Goal: Transaction & Acquisition: Purchase product/service

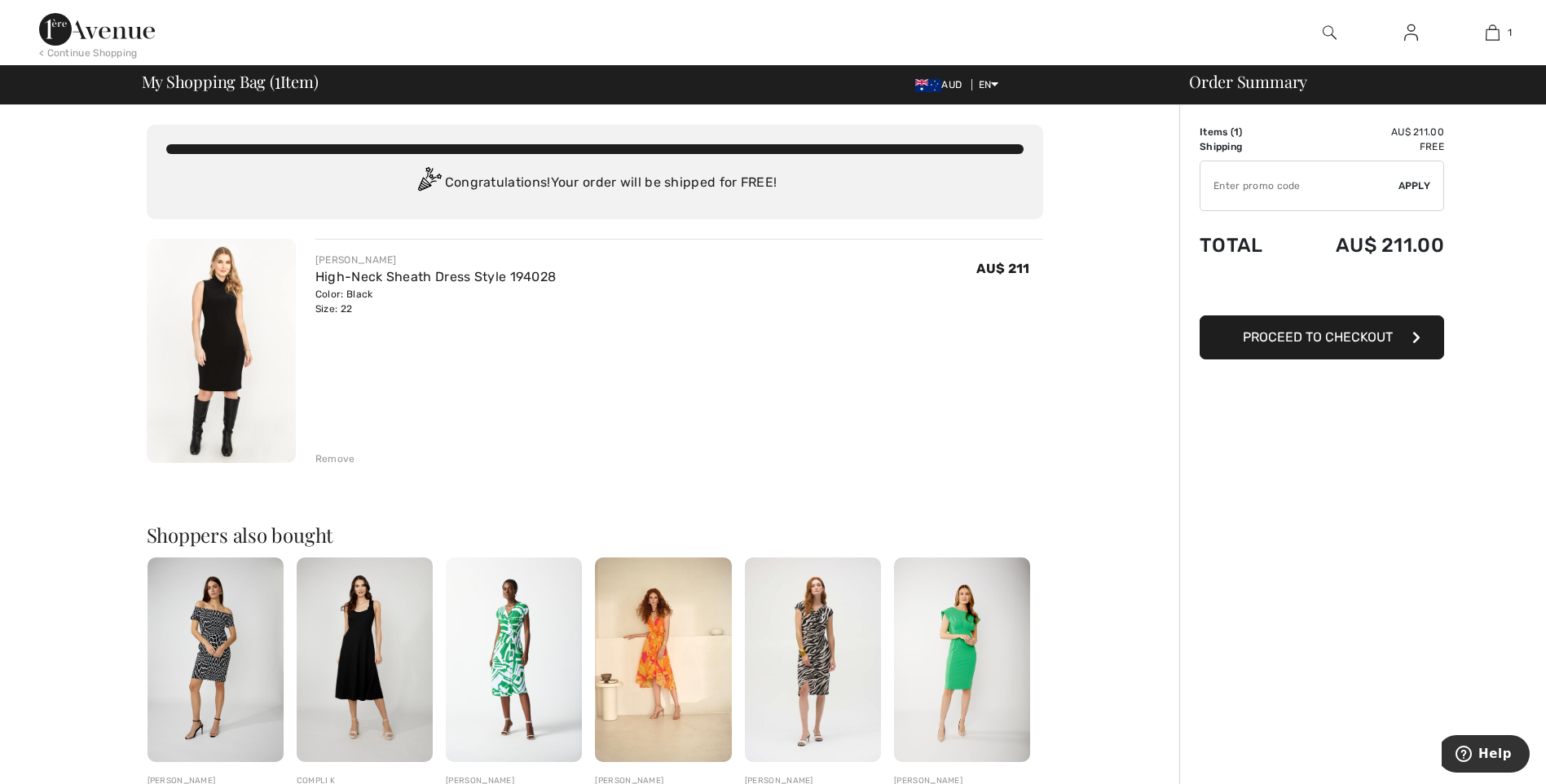
type input "NEW15"
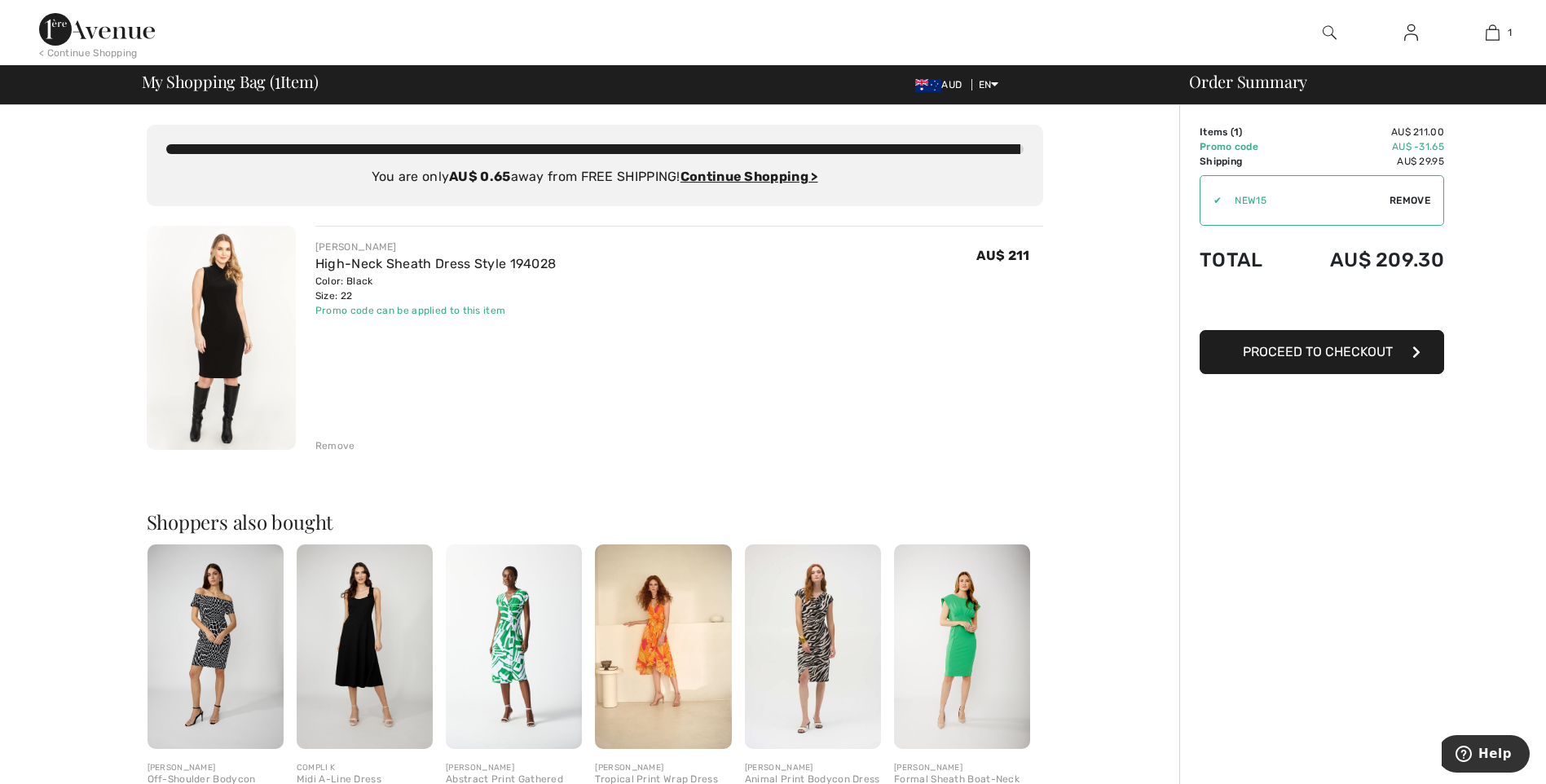
click at [1401, 198] on span "Remove" at bounding box center [1410, 200] width 41 height 15
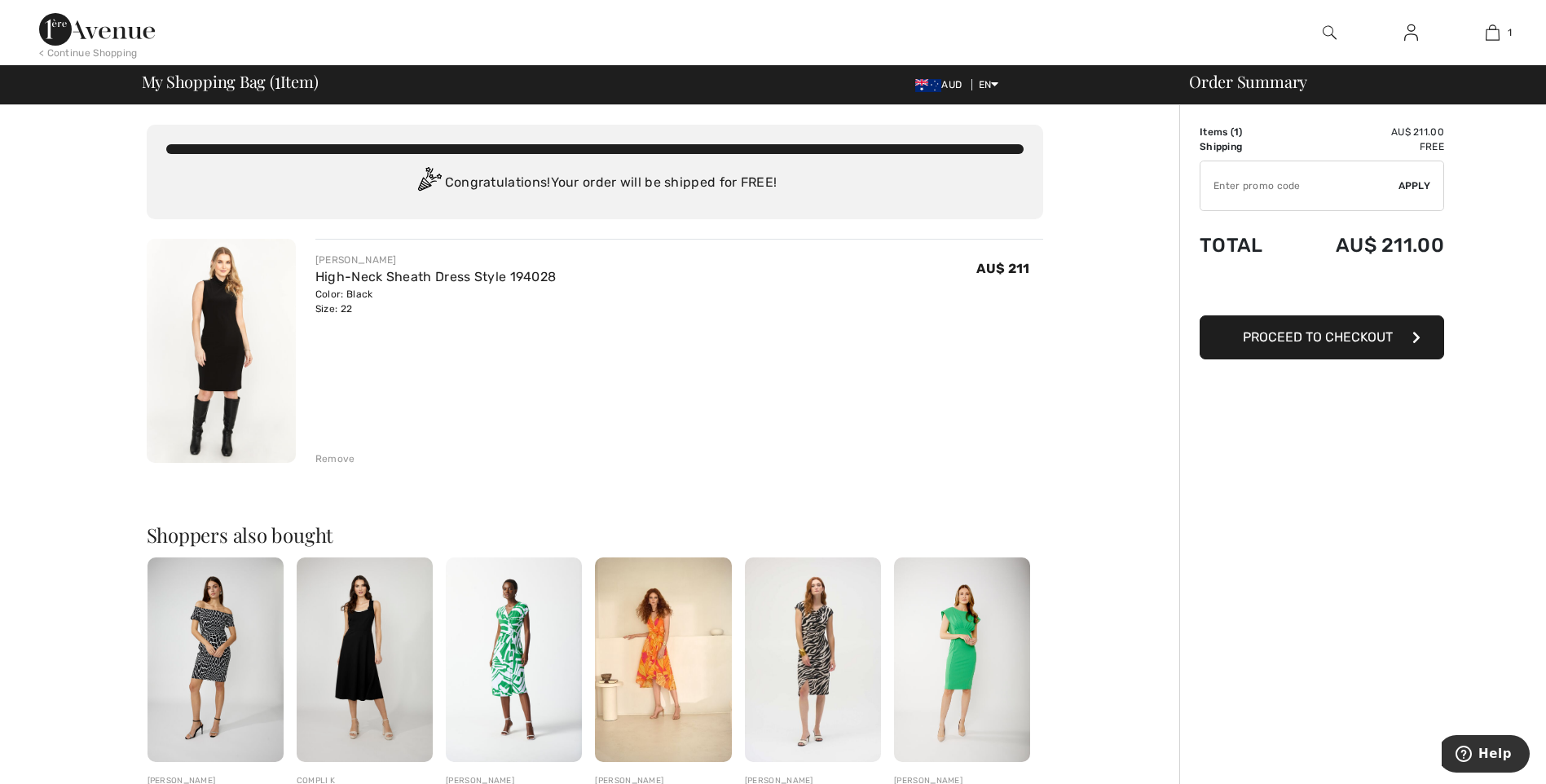
click at [1311, 339] on span "Proceed to Checkout" at bounding box center [1318, 337] width 150 height 16
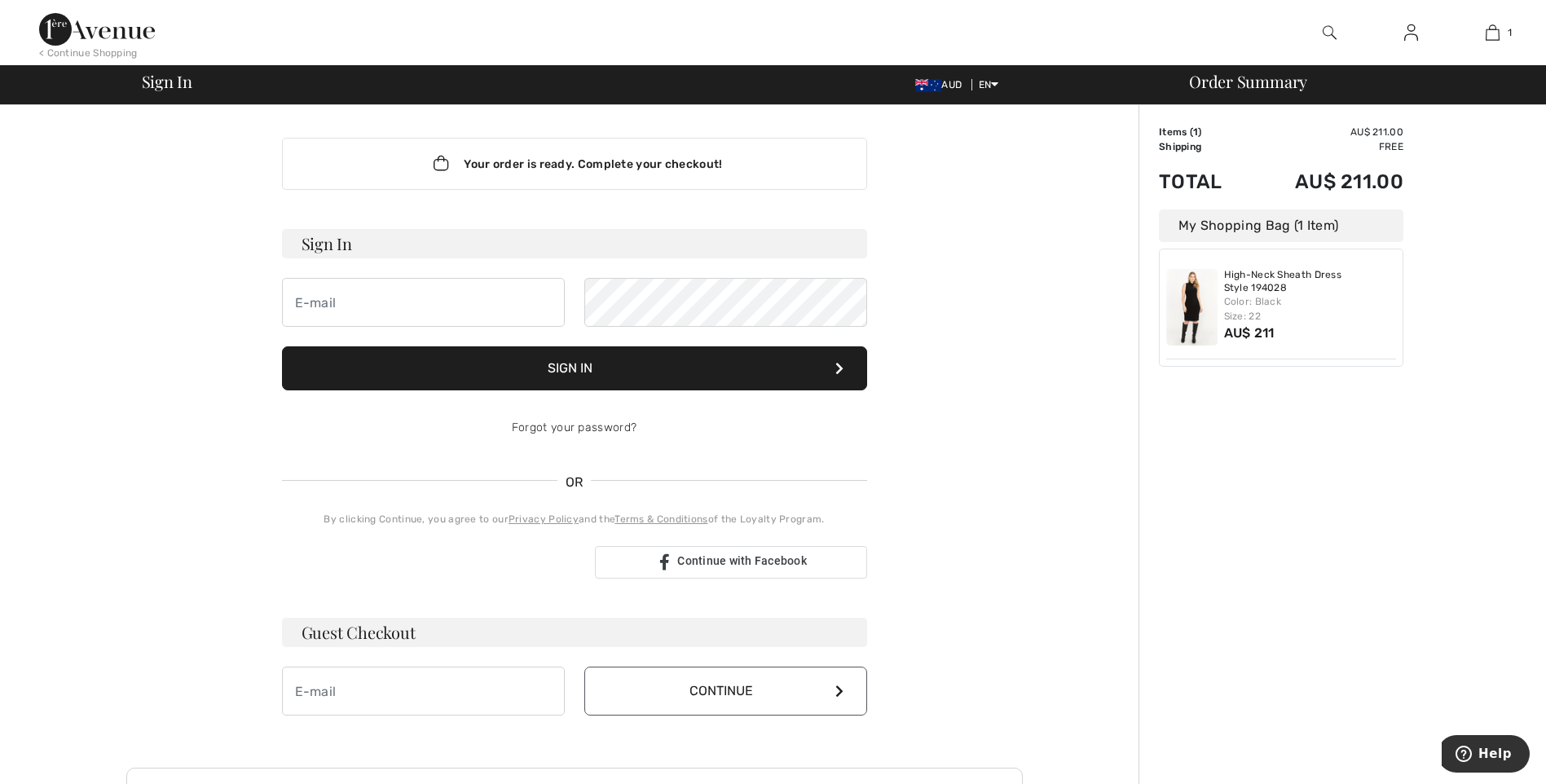
type input "[EMAIL_ADDRESS][DOMAIN_NAME]"
click at [605, 372] on button "Sign In" at bounding box center [575, 369] width 586 height 44
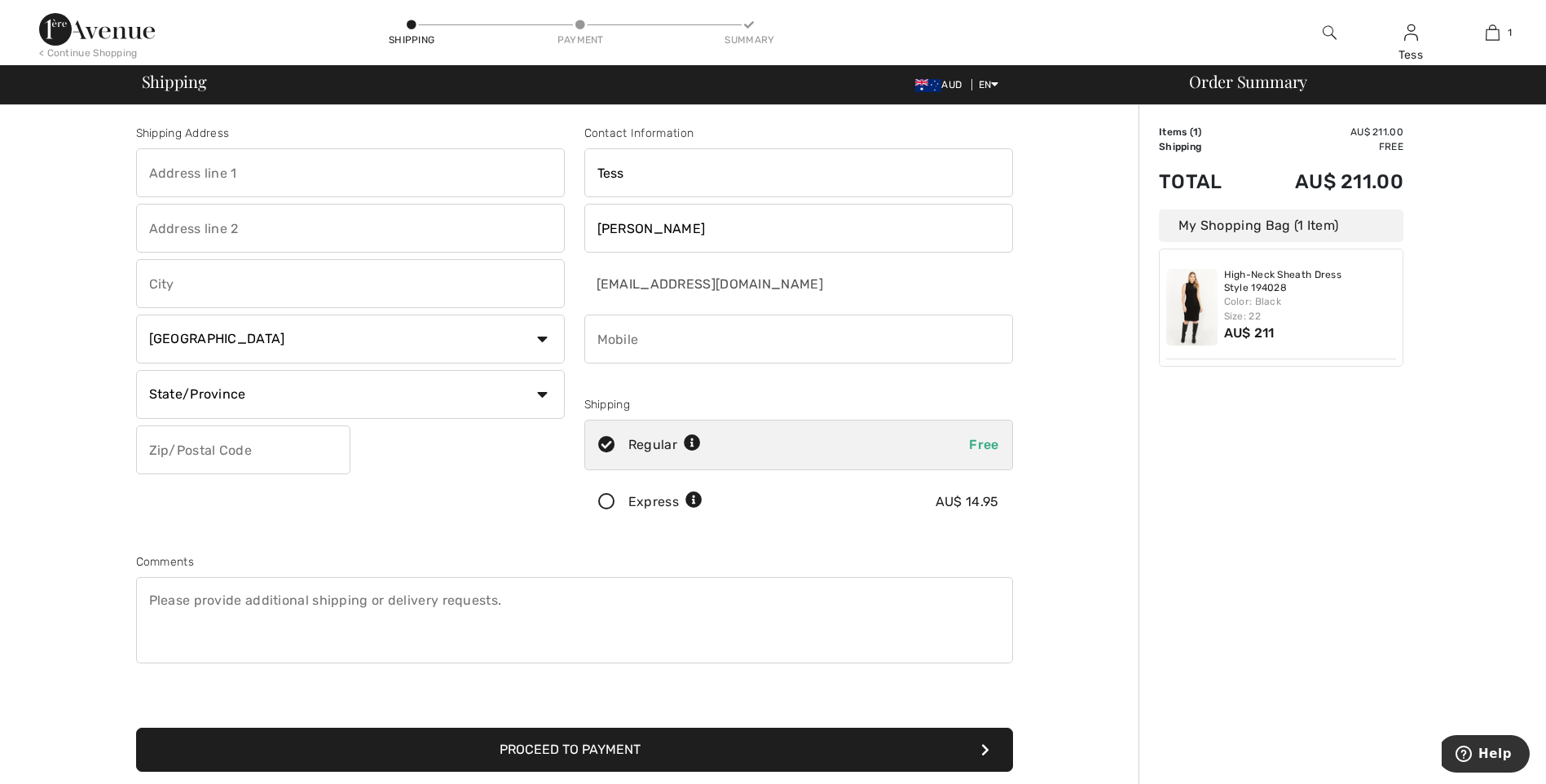
click at [220, 172] on input "text" at bounding box center [350, 172] width 429 height 49
type input "[STREET_ADDRESS]"
click at [167, 285] on input "text" at bounding box center [350, 283] width 429 height 49
type input "Leura"
click at [190, 340] on select "Country Canada United States Afghanistan Aland Islands Albania Algeria American…" at bounding box center [350, 339] width 429 height 49
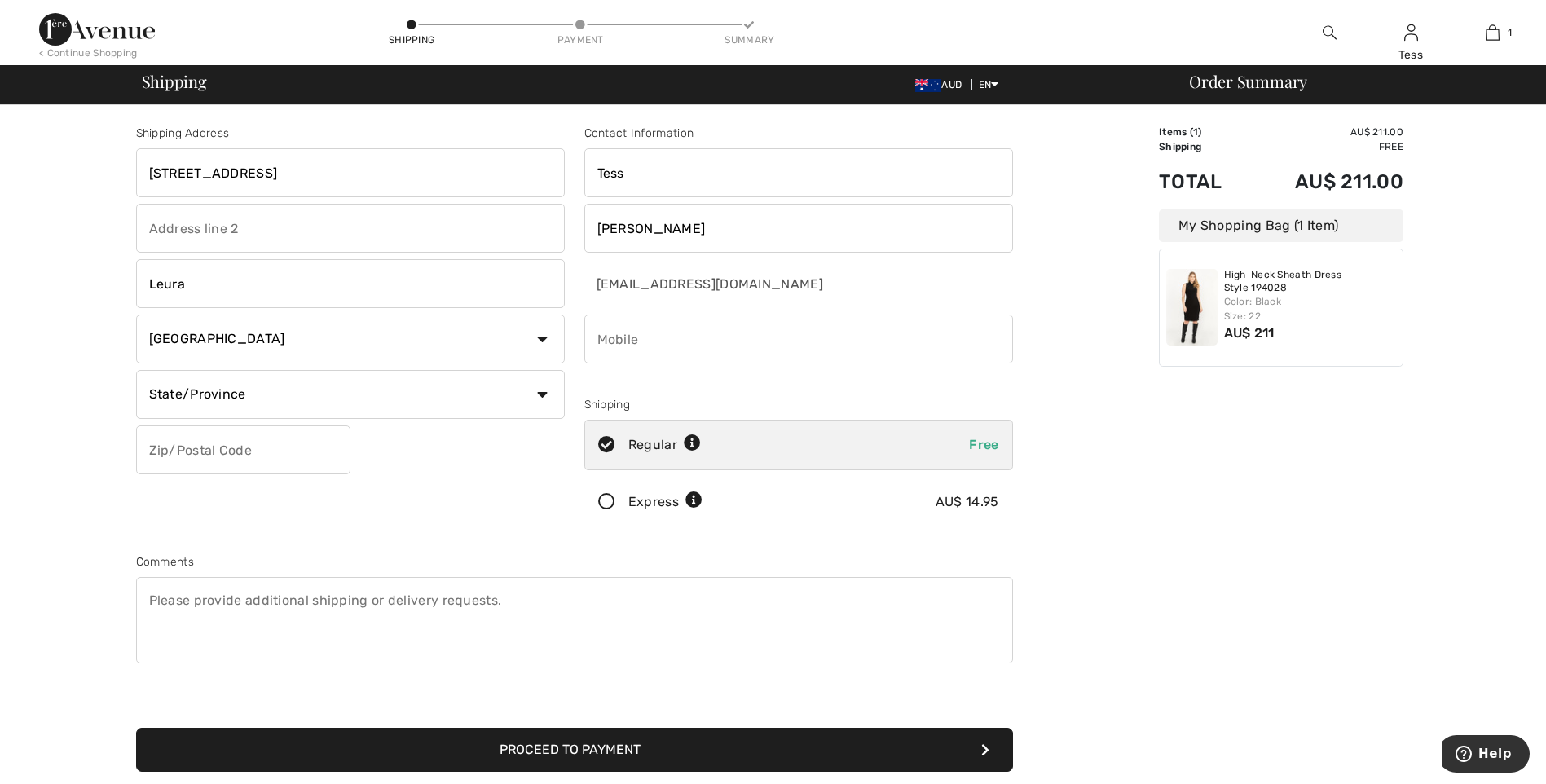
select select "AU"
click at [136, 315] on select "Country Canada United States Afghanistan Aland Islands Albania Algeria American…" at bounding box center [350, 339] width 429 height 49
click at [183, 395] on input "text" at bounding box center [350, 394] width 429 height 49
type input "NSW"
click at [171, 446] on input "text" at bounding box center [243, 449] width 214 height 49
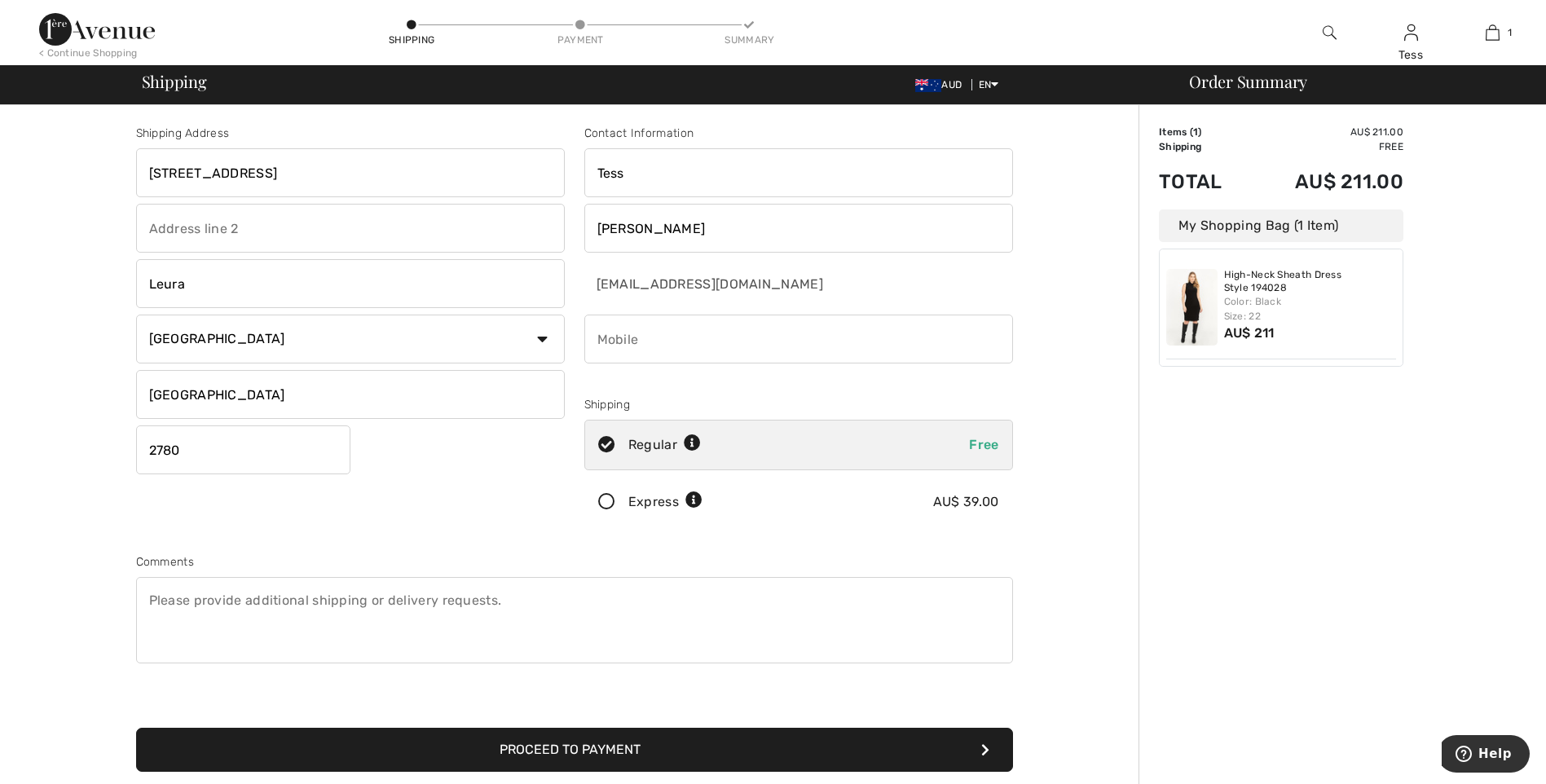
type input "2780"
click at [676, 347] on input "phone" at bounding box center [799, 339] width 429 height 49
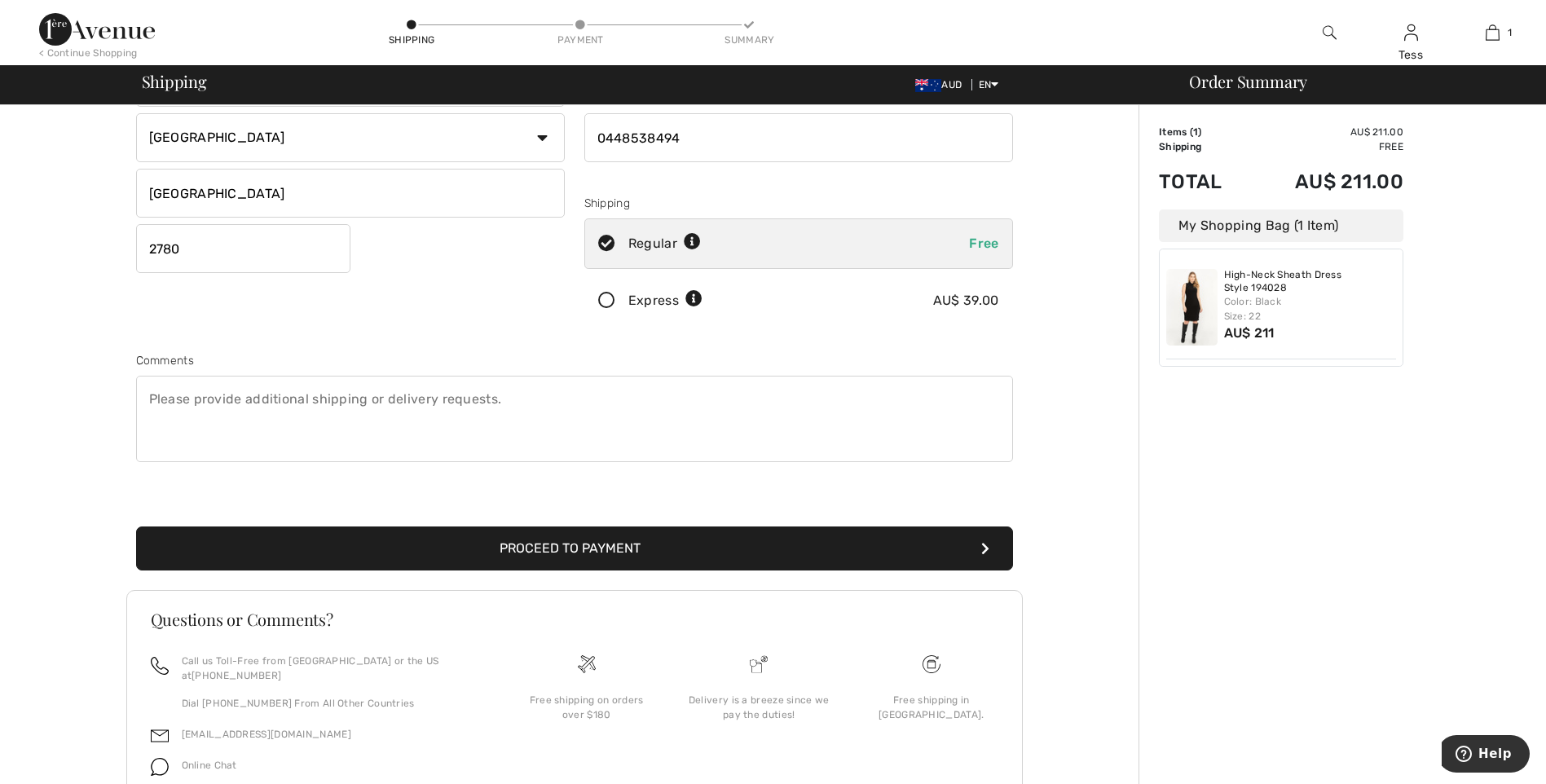
scroll to position [244, 0]
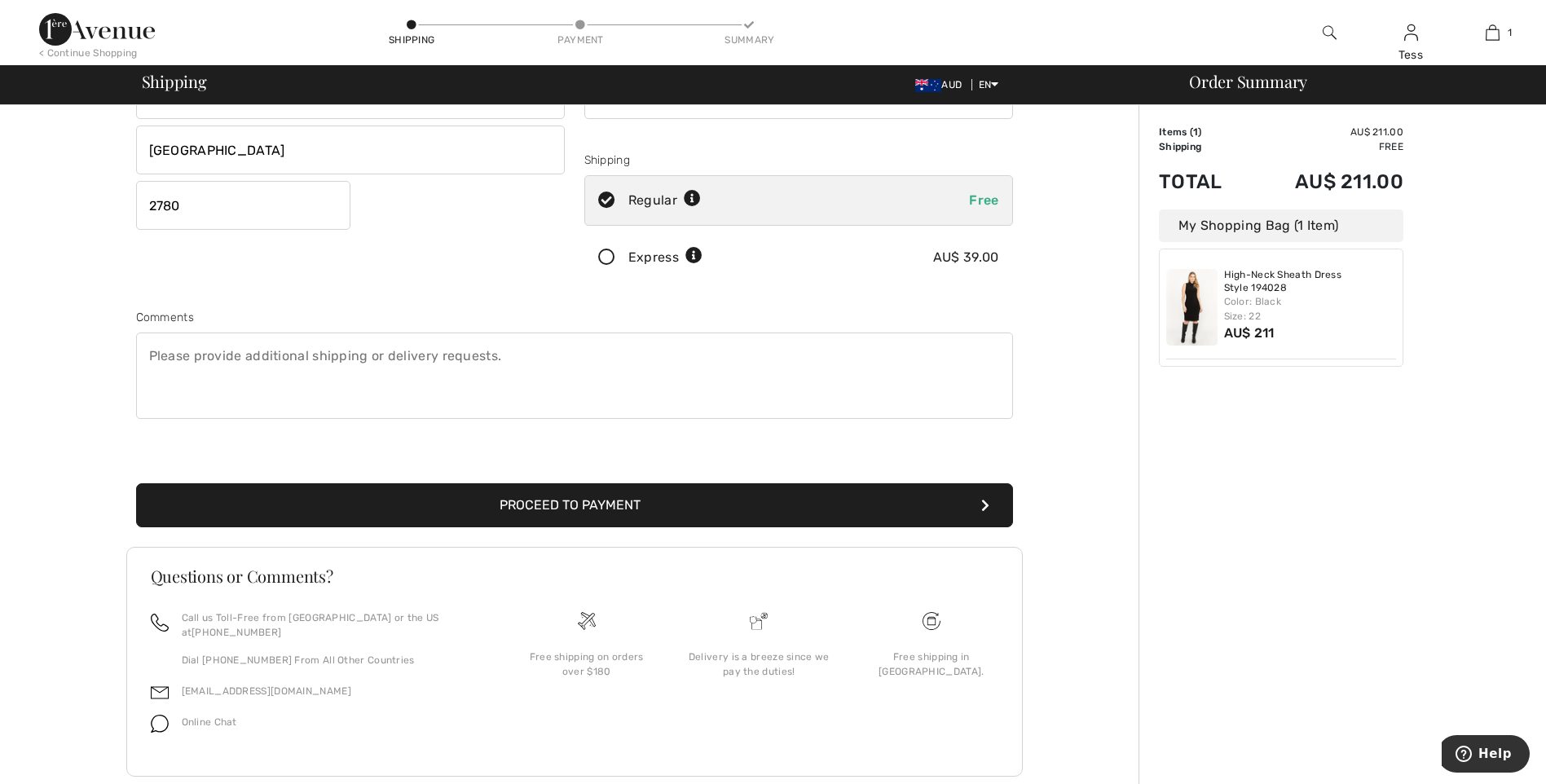
type input "0448538494"
click at [699, 509] on button "Proceed to Payment" at bounding box center [574, 505] width 878 height 44
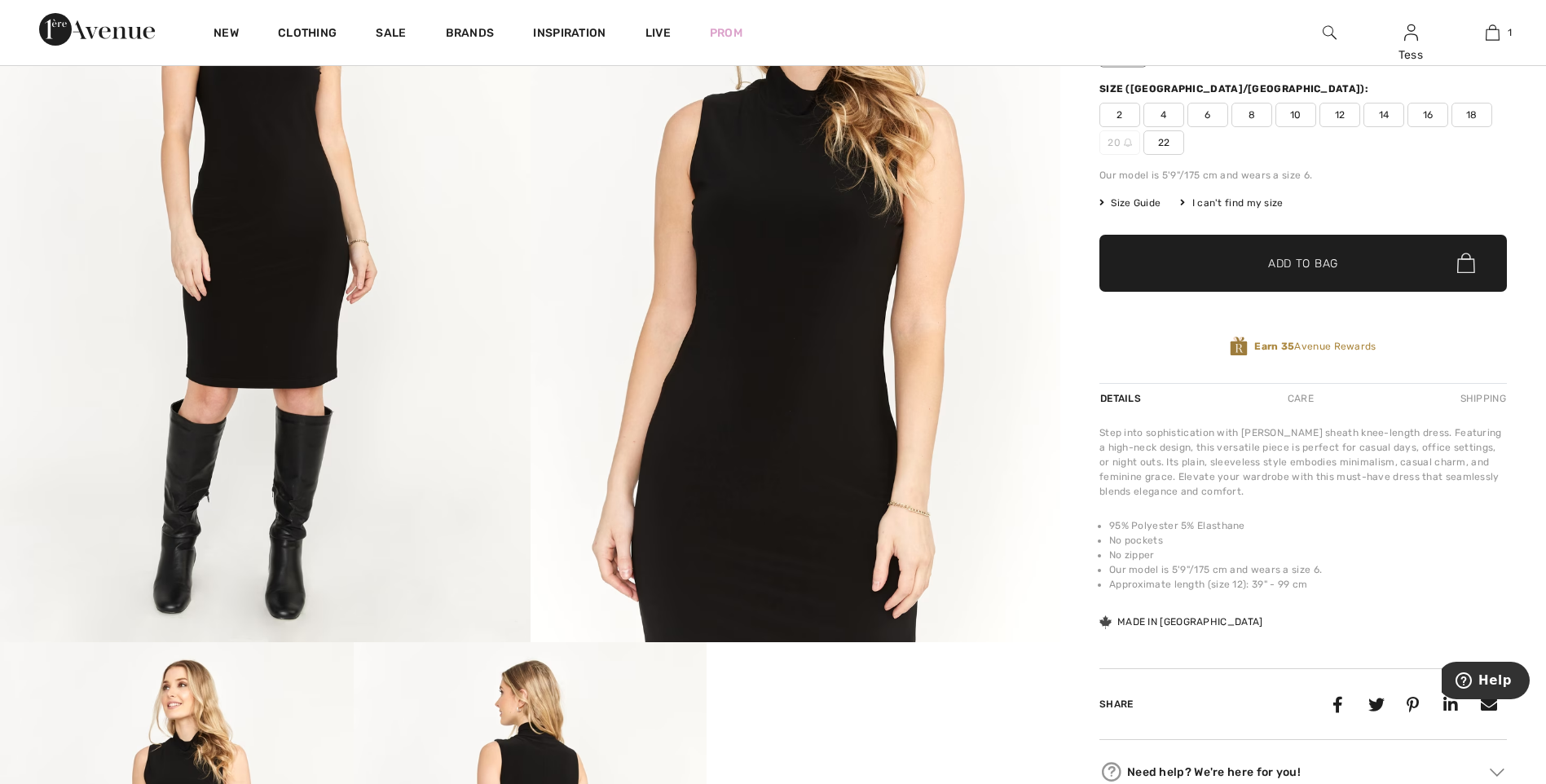
scroll to position [326, 0]
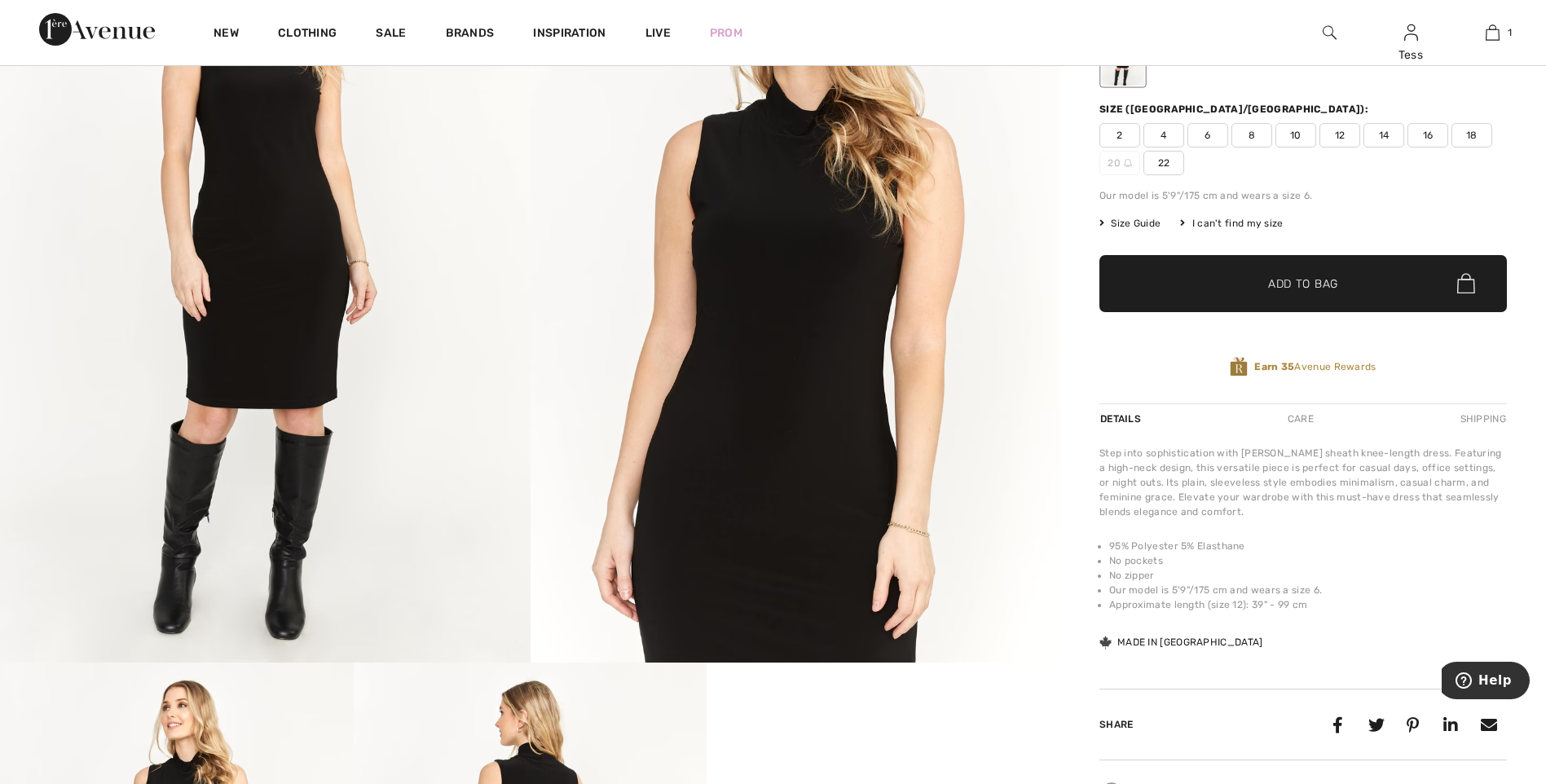
click at [1137, 221] on span "Size Guide" at bounding box center [1130, 223] width 61 height 15
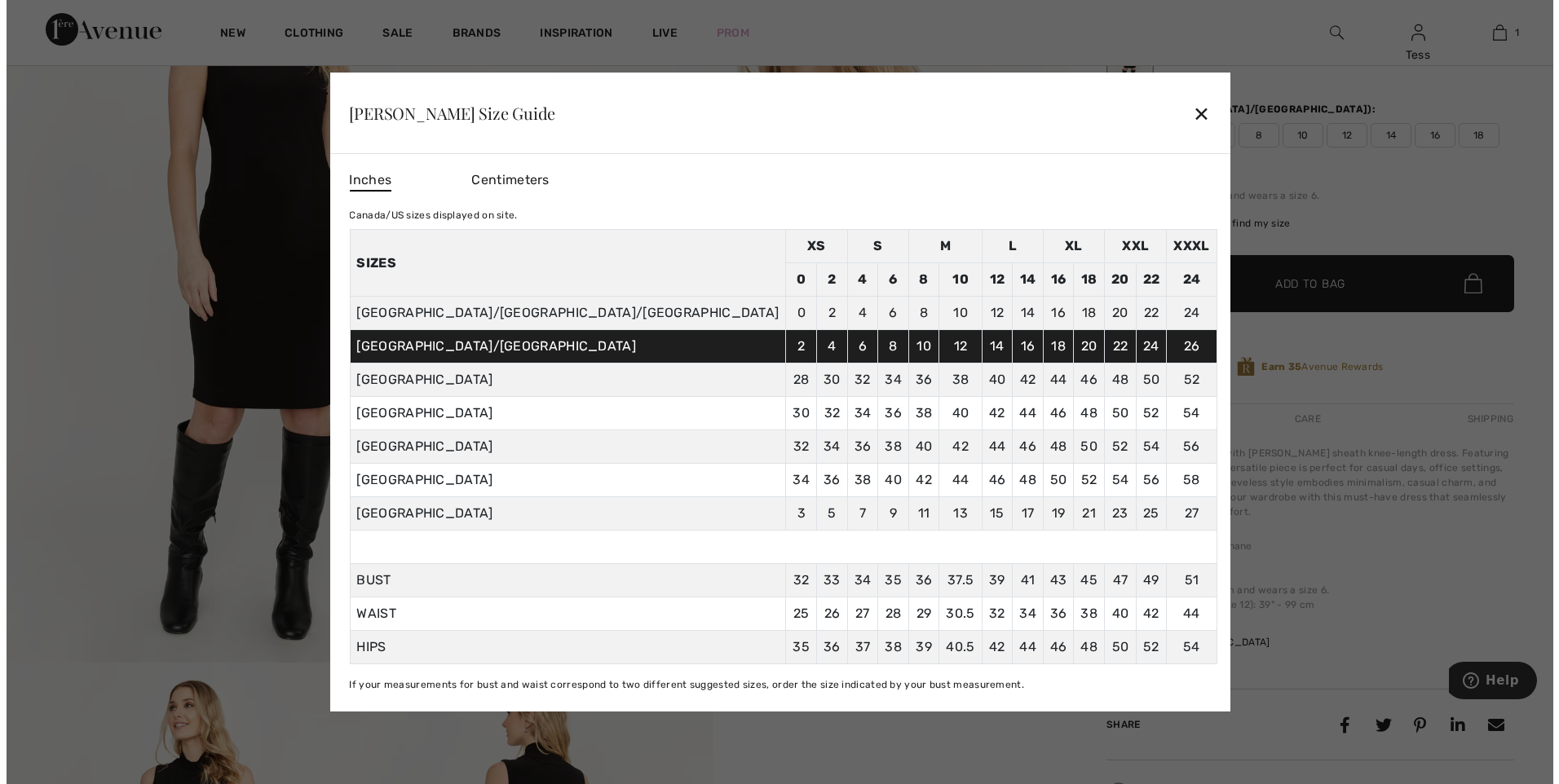
scroll to position [327, 0]
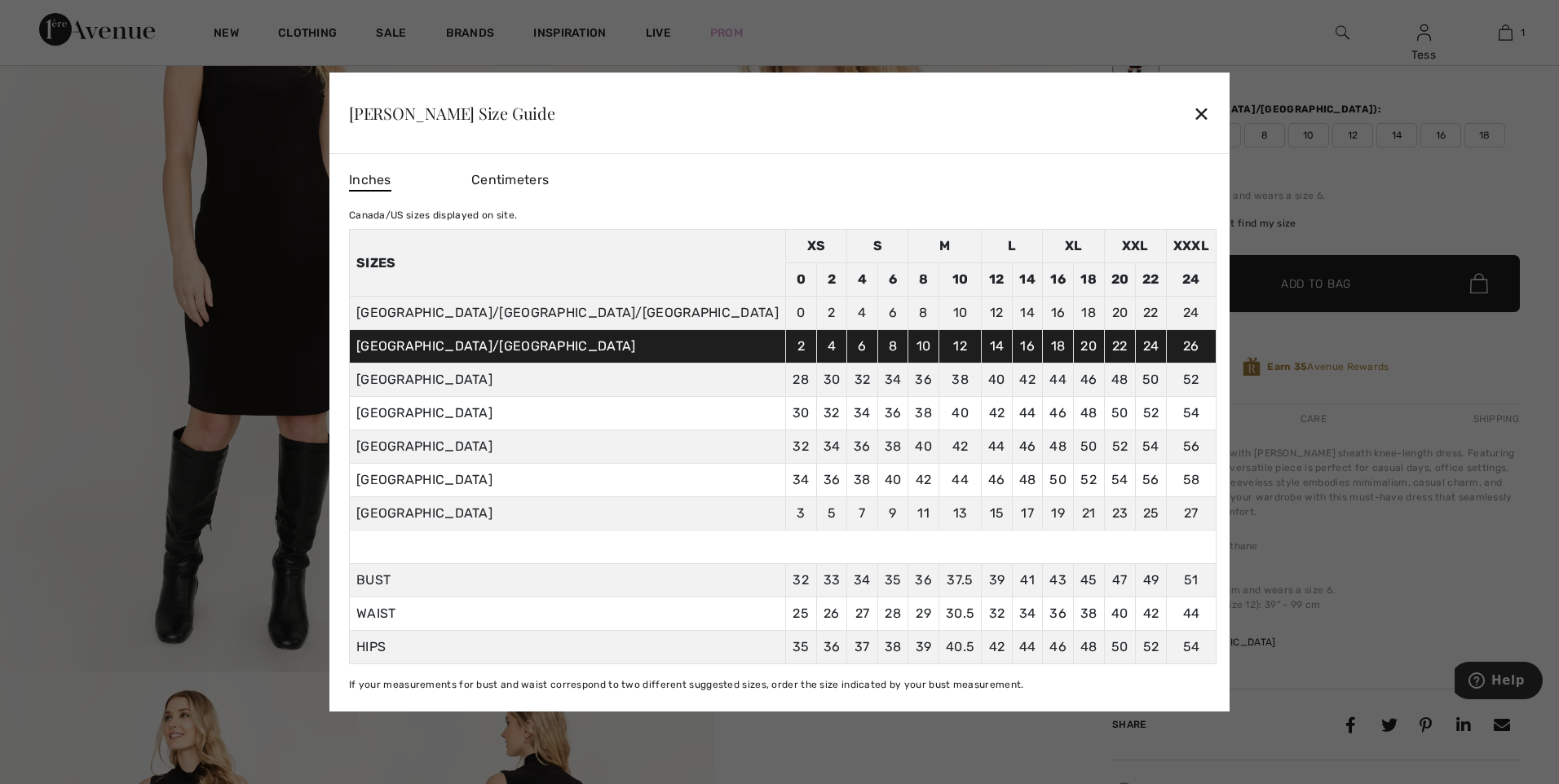
click at [1193, 113] on div "✕" at bounding box center [1201, 113] width 17 height 34
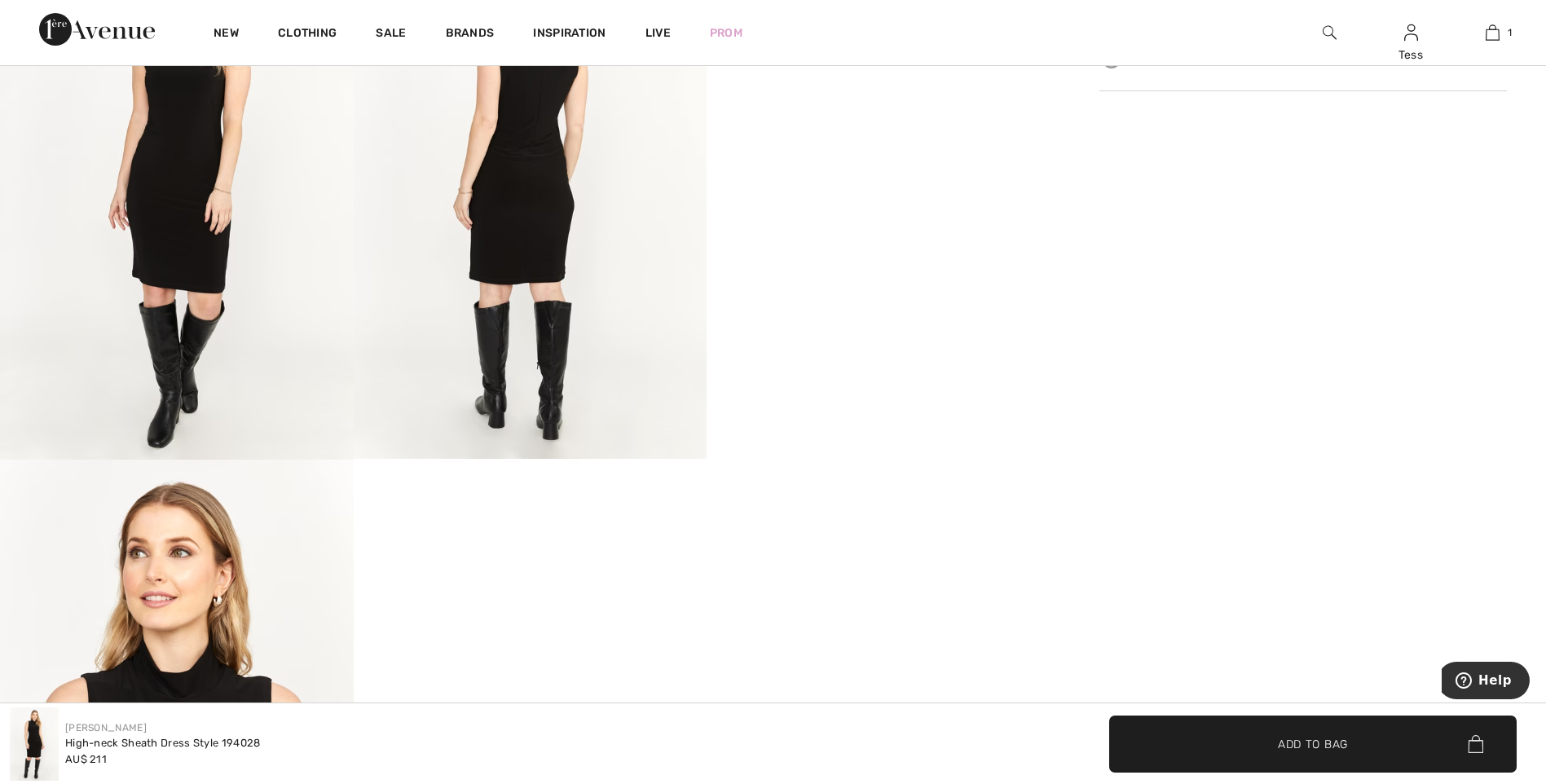
scroll to position [1141, 0]
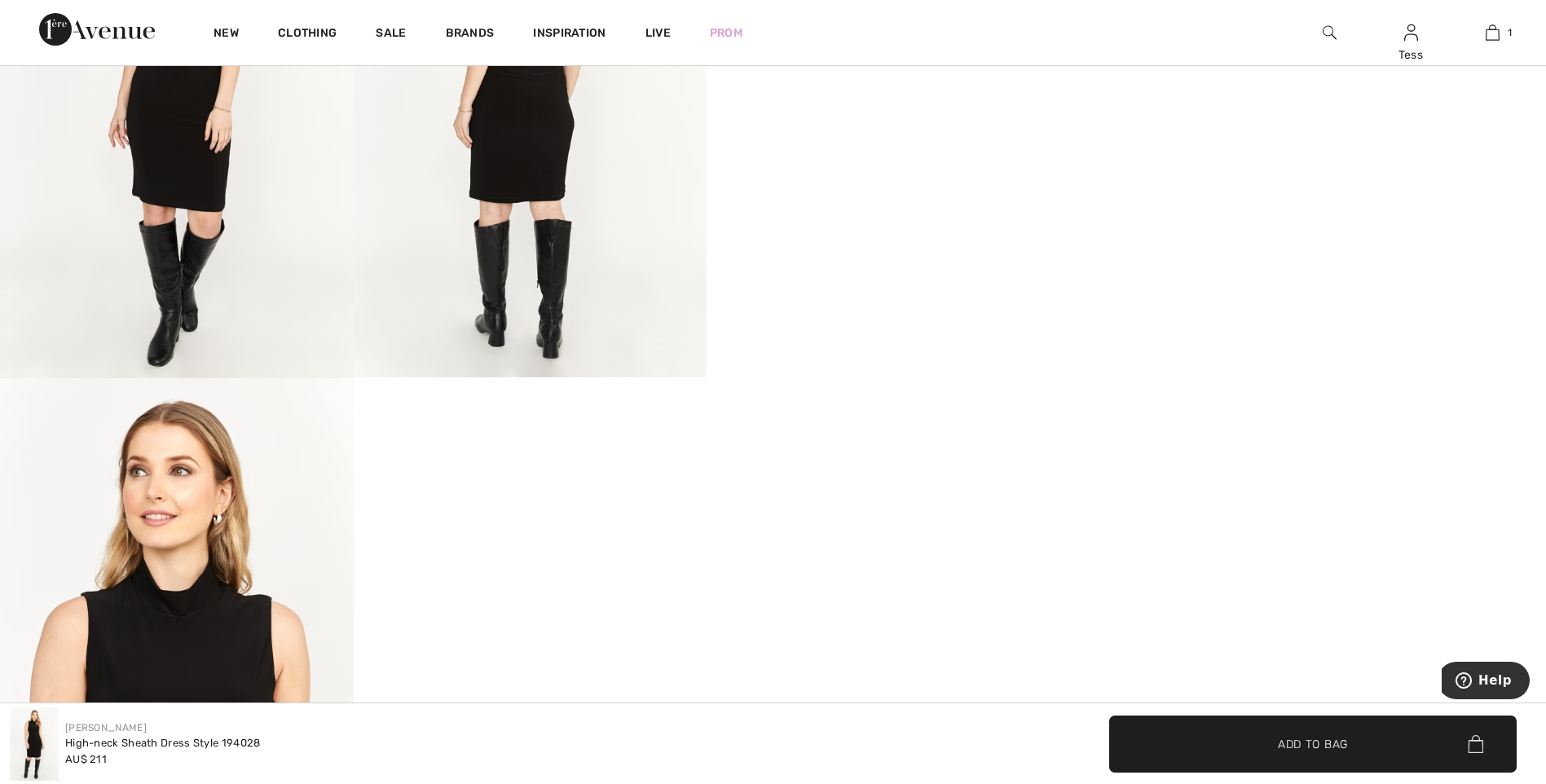
click at [167, 598] on img at bounding box center [176, 643] width 354 height 530
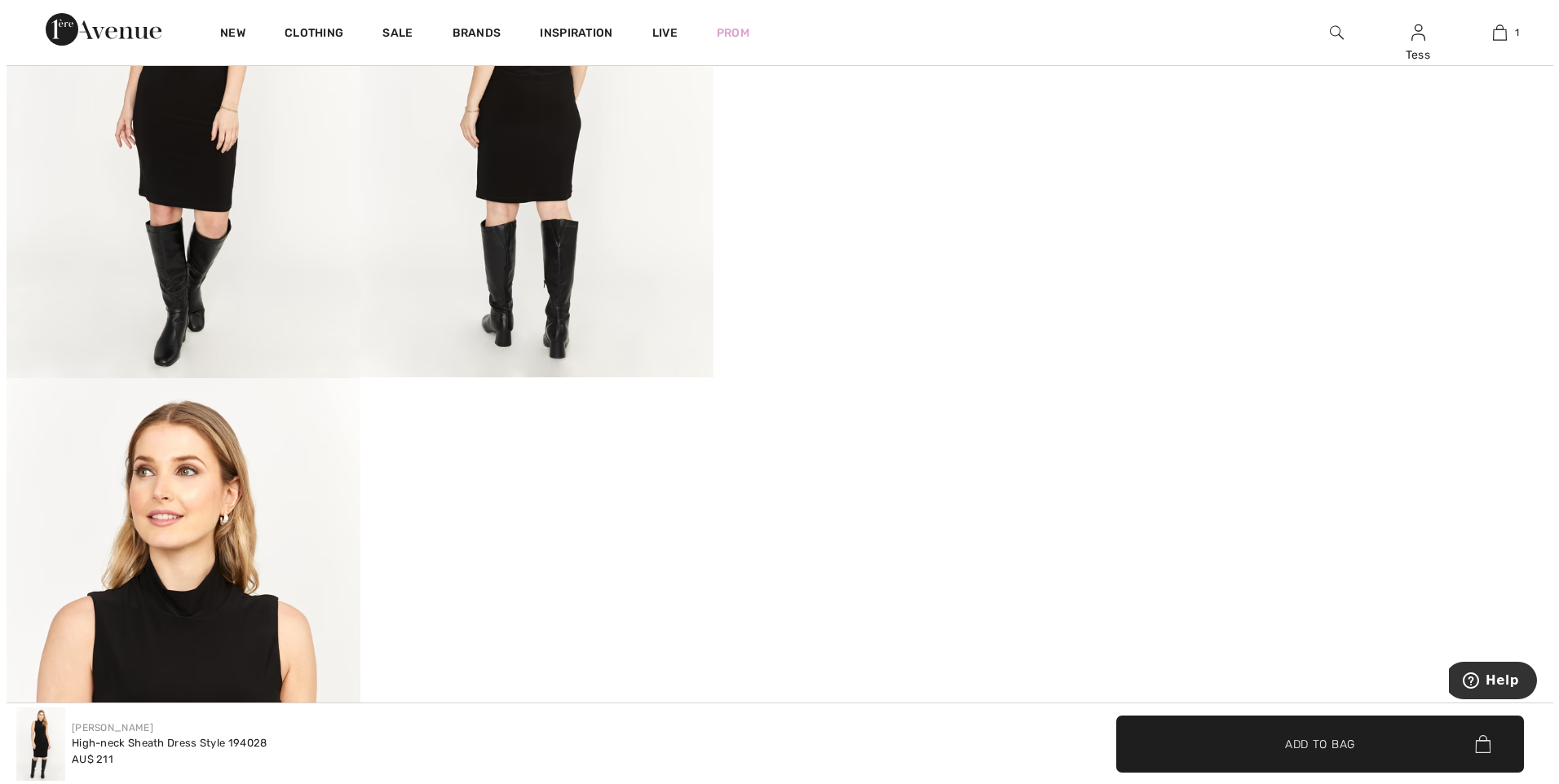
scroll to position [1152, 0]
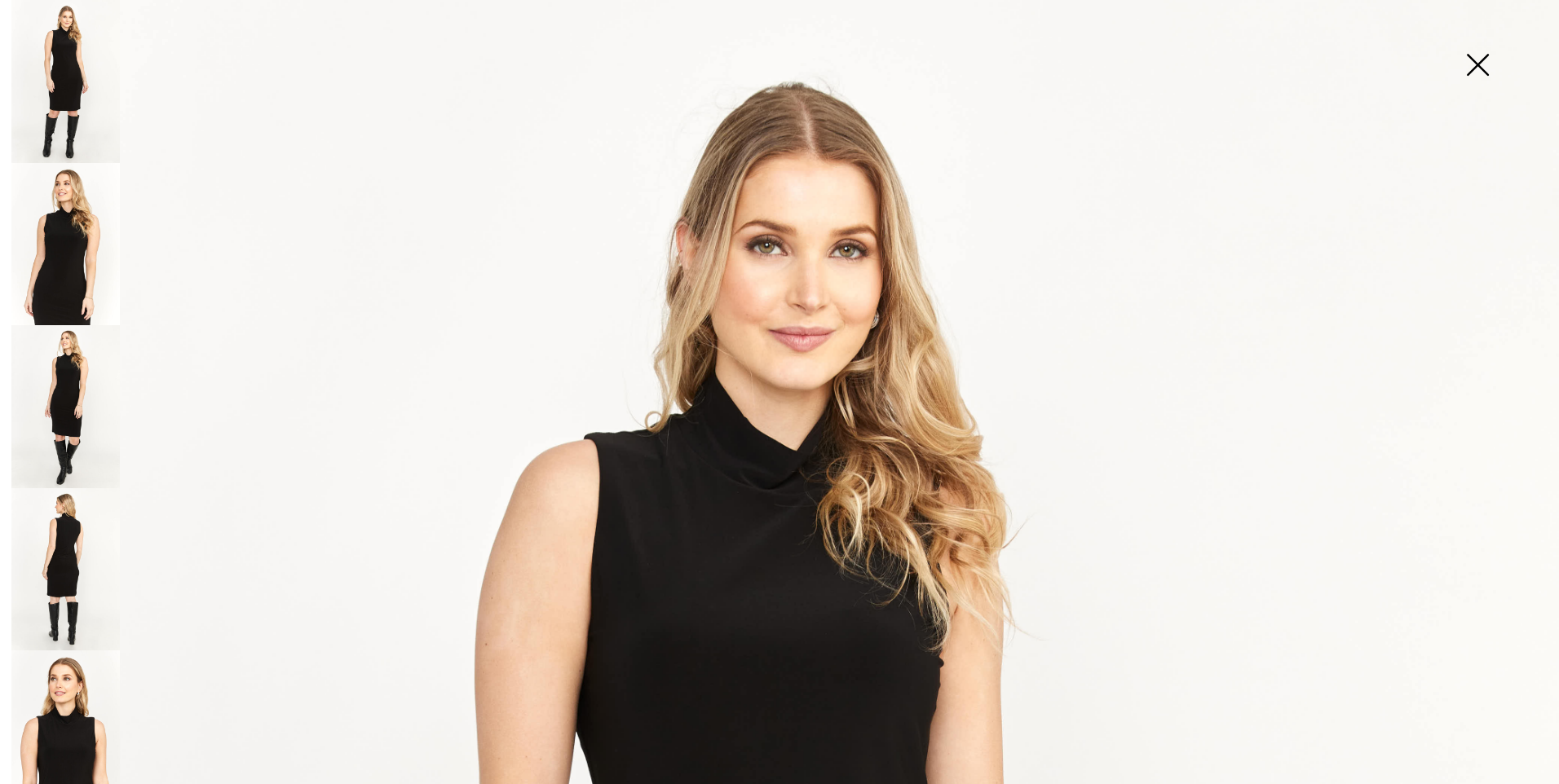
click at [50, 697] on img at bounding box center [65, 732] width 109 height 163
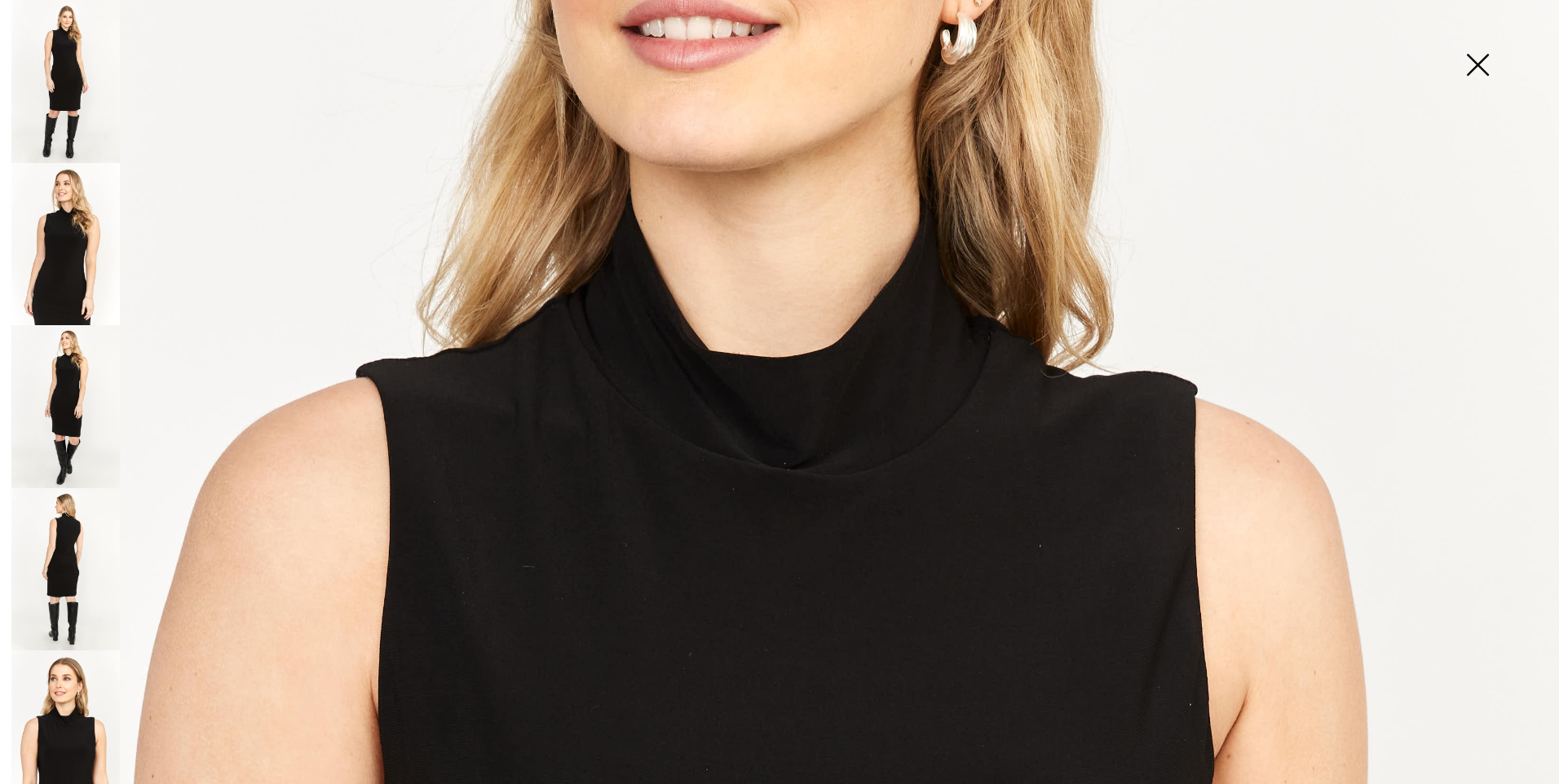
scroll to position [556, 0]
